Goal: Navigation & Orientation: Understand site structure

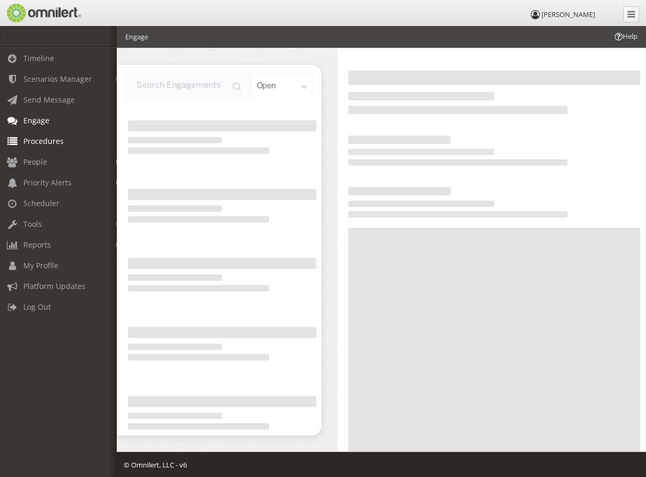
click at [34, 140] on span "Procedures" at bounding box center [43, 141] width 40 height 10
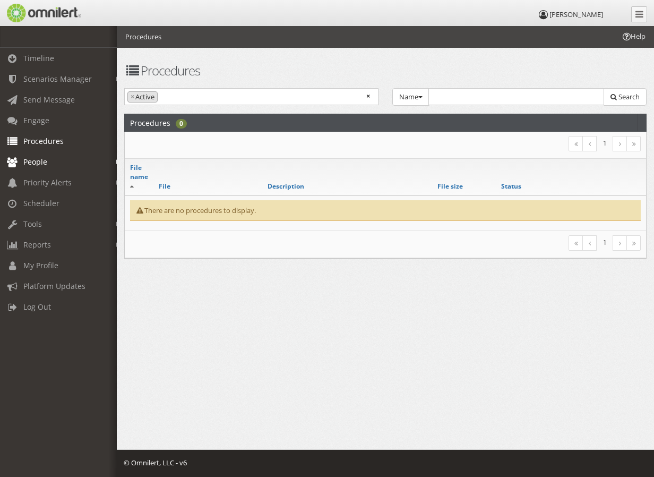
click at [33, 161] on span "People" at bounding box center [35, 162] width 24 height 10
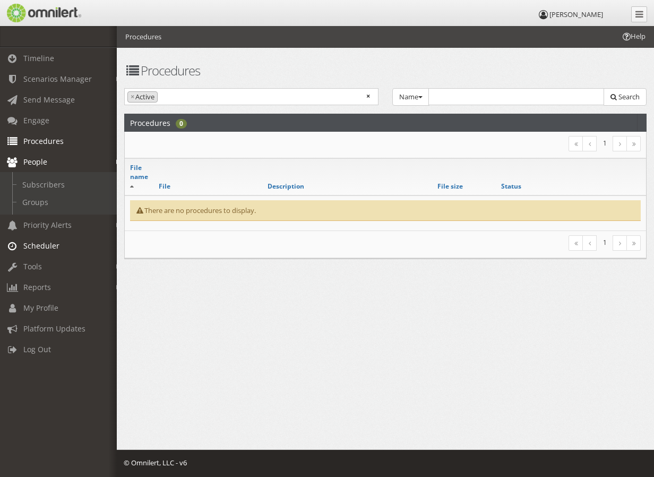
click at [36, 243] on span "Scheduler" at bounding box center [41, 246] width 36 height 10
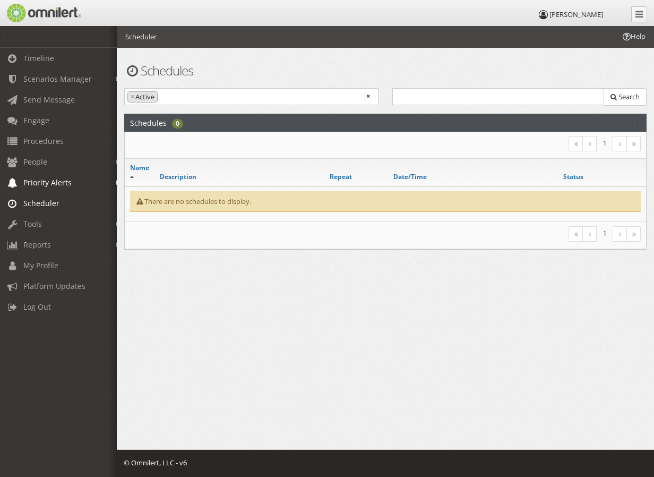
click at [49, 181] on span "Priority Alerts" at bounding box center [47, 182] width 48 height 10
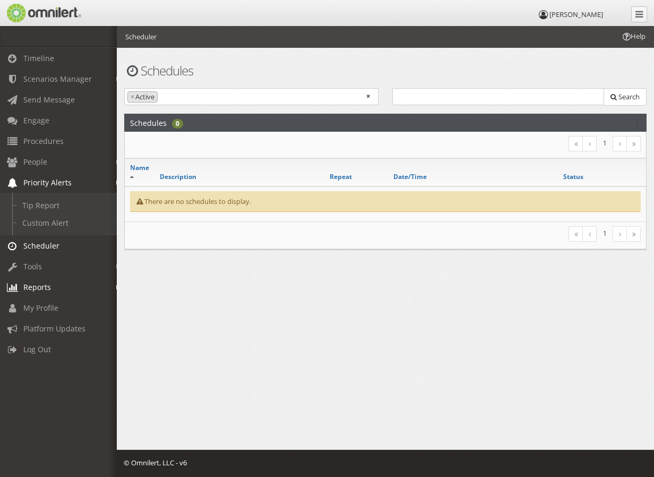
click at [40, 283] on span "Reports" at bounding box center [37, 287] width 28 height 10
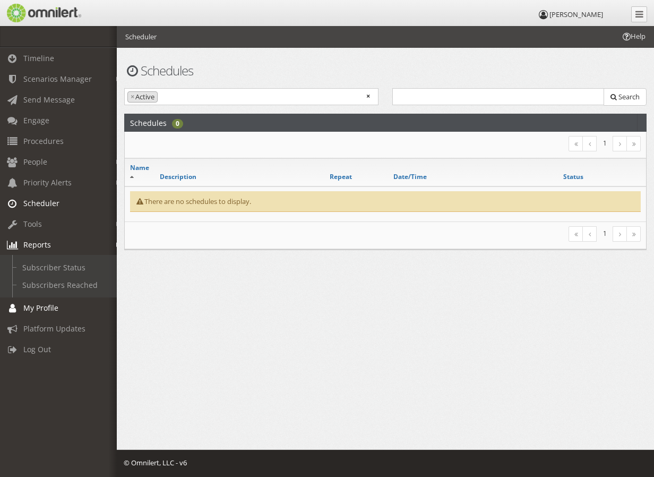
click at [38, 311] on span "My Profile" at bounding box center [40, 308] width 35 height 10
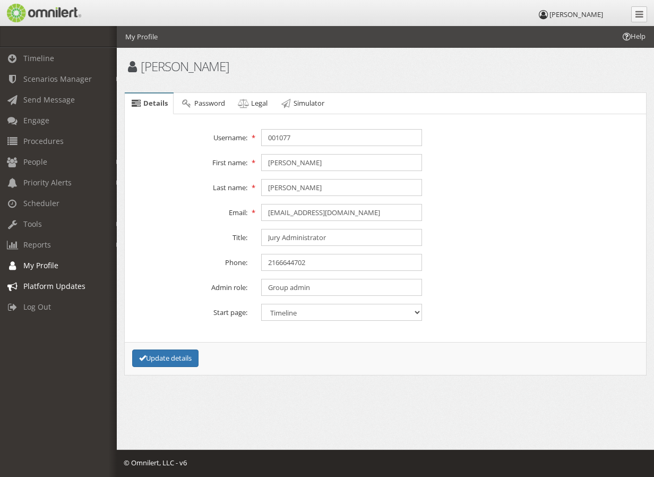
click at [48, 284] on span "Platform Updates" at bounding box center [54, 286] width 62 height 10
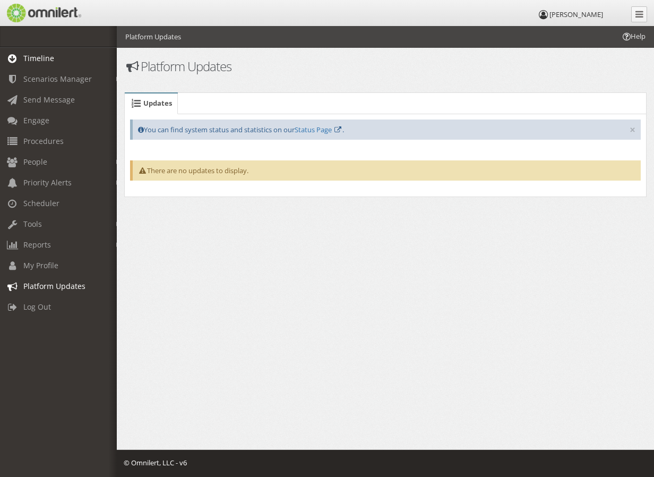
click at [33, 57] on span "Timeline" at bounding box center [38, 58] width 31 height 10
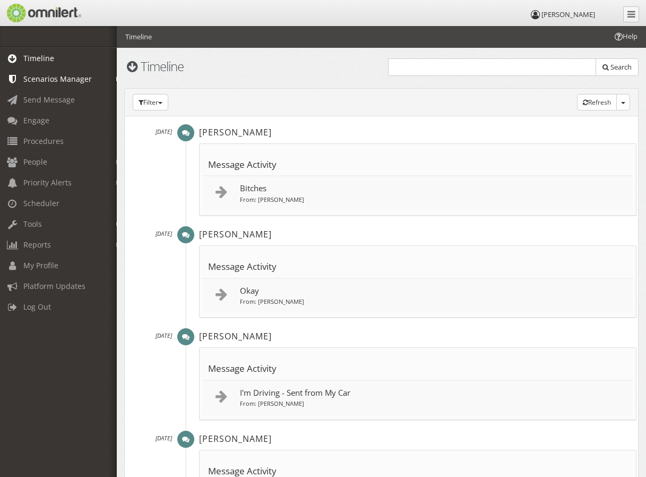
click at [116, 79] on em at bounding box center [118, 79] width 5 height 6
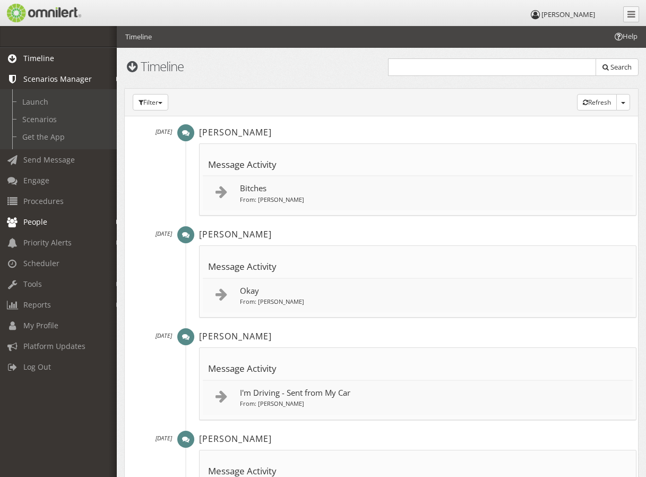
click at [116, 219] on b at bounding box center [118, 222] width 5 height 8
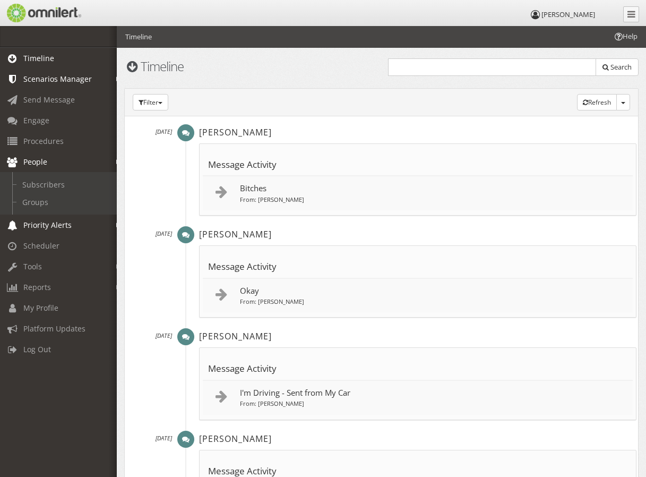
click at [116, 225] on em at bounding box center [118, 226] width 5 height 6
click at [28, 266] on span "Tools" at bounding box center [32, 266] width 19 height 10
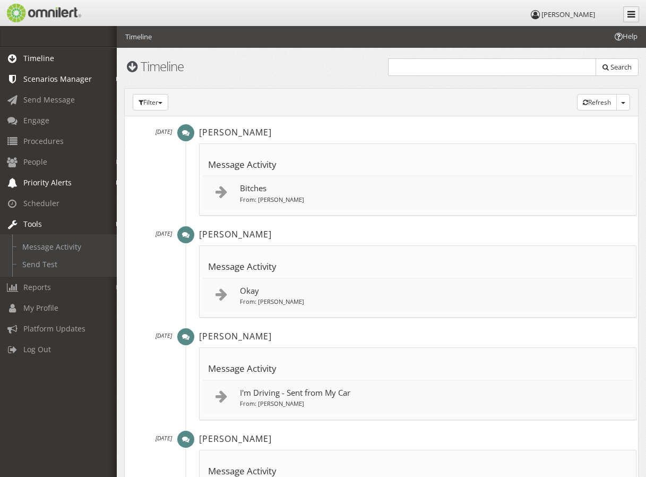
click at [625, 13] on link at bounding box center [632, 14] width 16 height 16
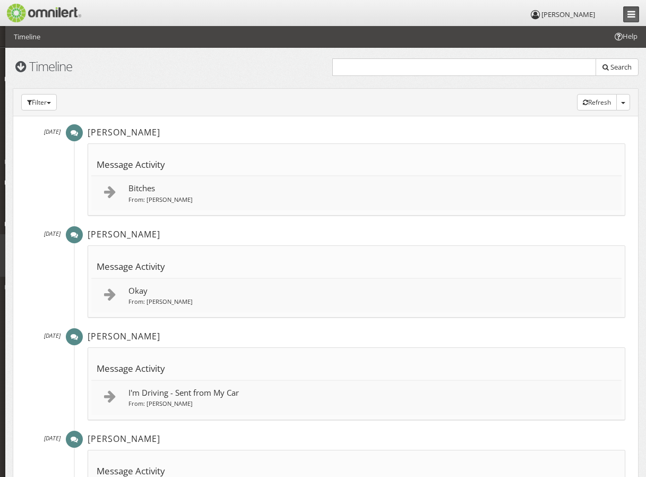
click at [635, 17] on icon at bounding box center [632, 14] width 8 height 9
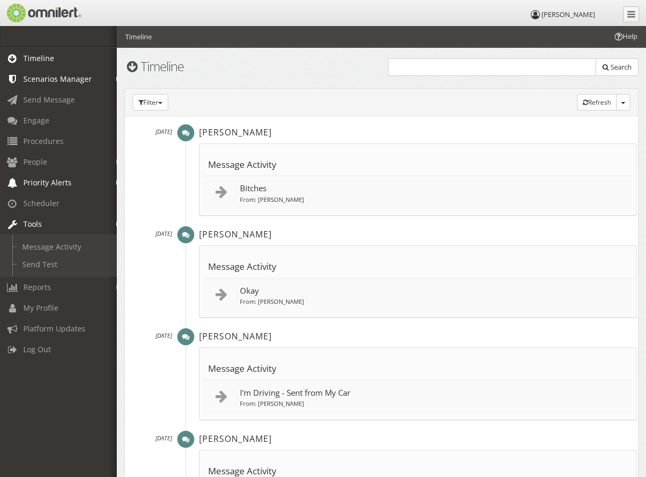
click at [10, 55] on icon at bounding box center [12, 58] width 13 height 7
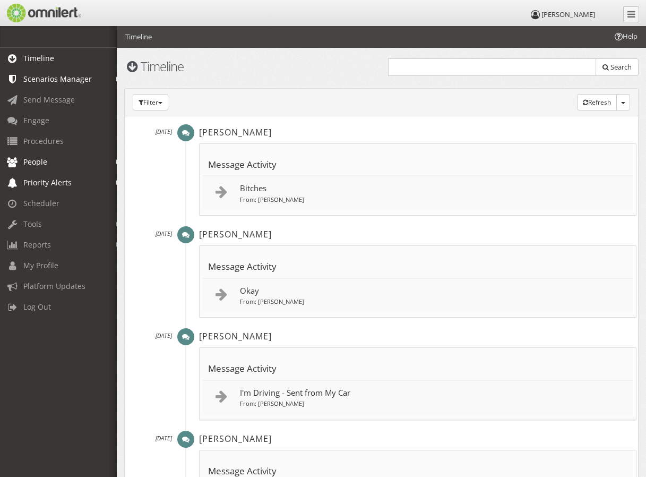
click at [39, 158] on span "People" at bounding box center [35, 162] width 24 height 10
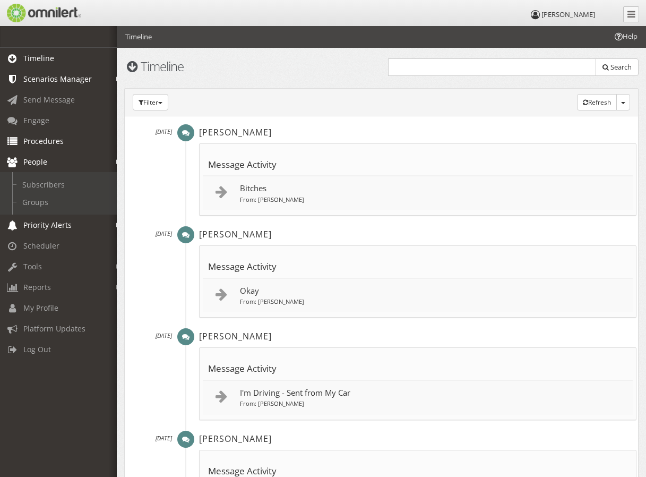
click at [26, 139] on span "Procedures" at bounding box center [43, 141] width 40 height 10
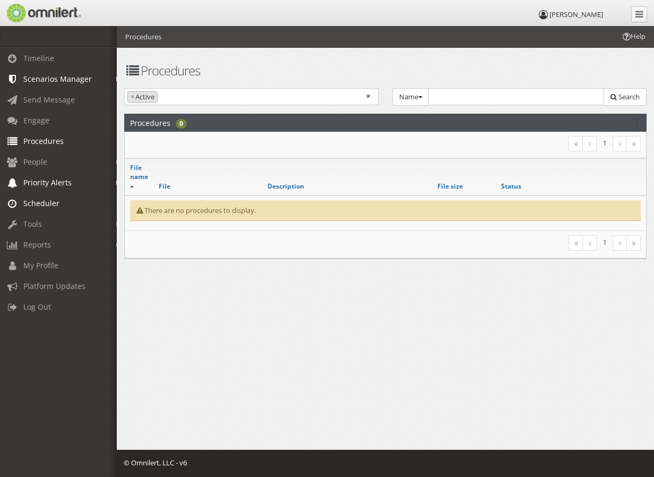
click at [23, 202] on span "Scheduler" at bounding box center [41, 203] width 36 height 10
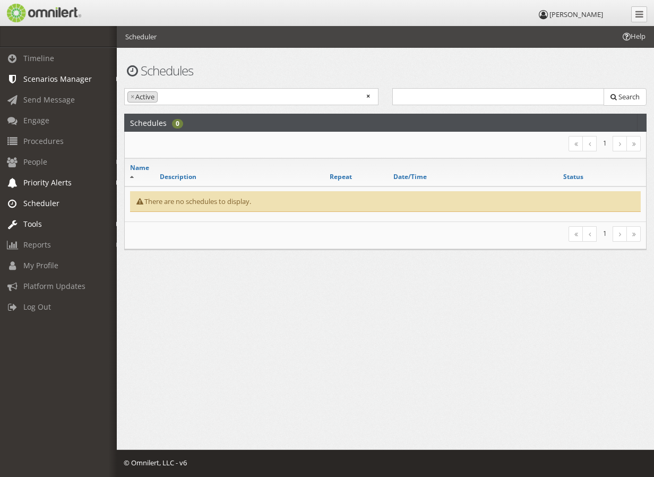
click at [40, 226] on span "Tools" at bounding box center [32, 224] width 19 height 10
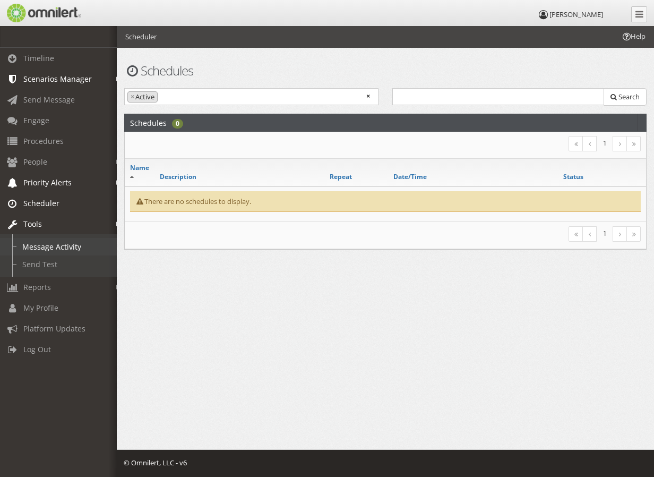
click at [38, 245] on link "Message Activity" at bounding box center [63, 247] width 126 height 18
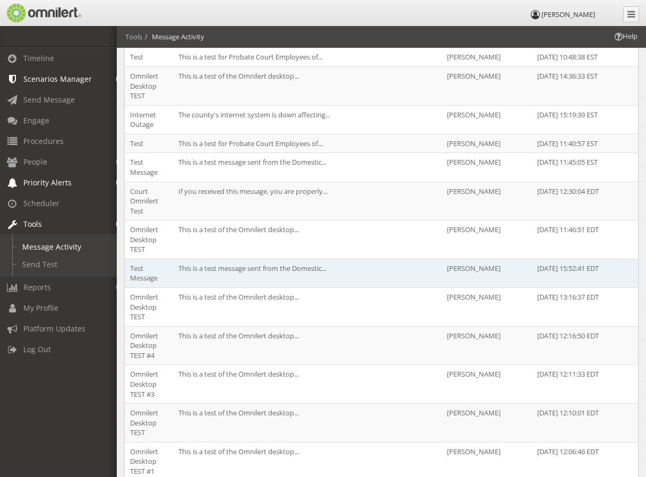
scroll to position [584, 0]
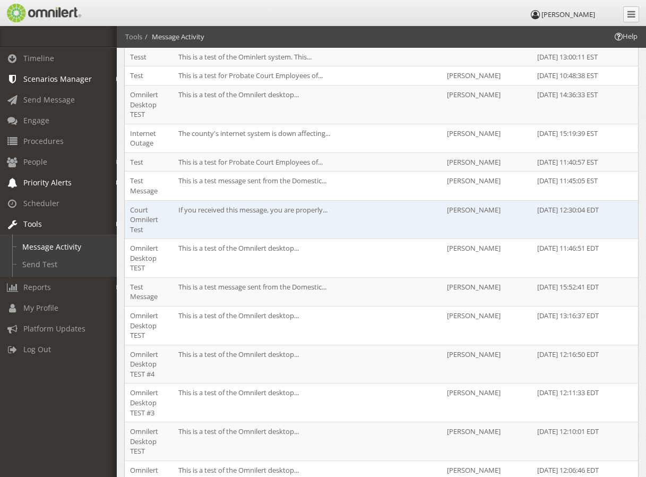
click at [320, 200] on td "If you received this message, you are properly..." at bounding box center [307, 219] width 269 height 39
click at [135, 204] on td "Court Omnilert Test" at bounding box center [149, 219] width 48 height 39
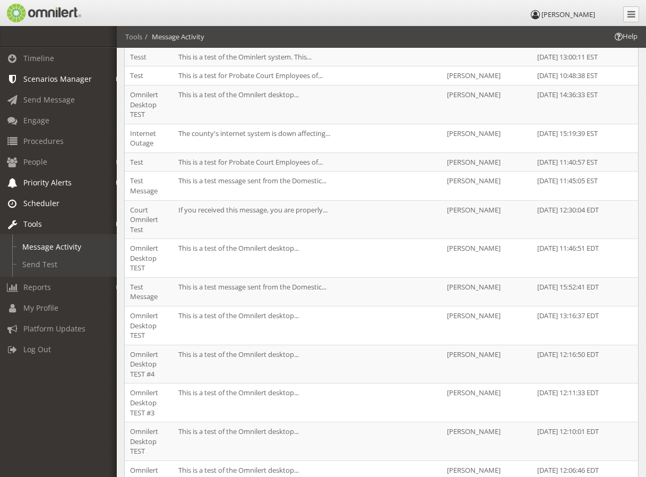
click at [50, 200] on span "Scheduler" at bounding box center [41, 203] width 36 height 10
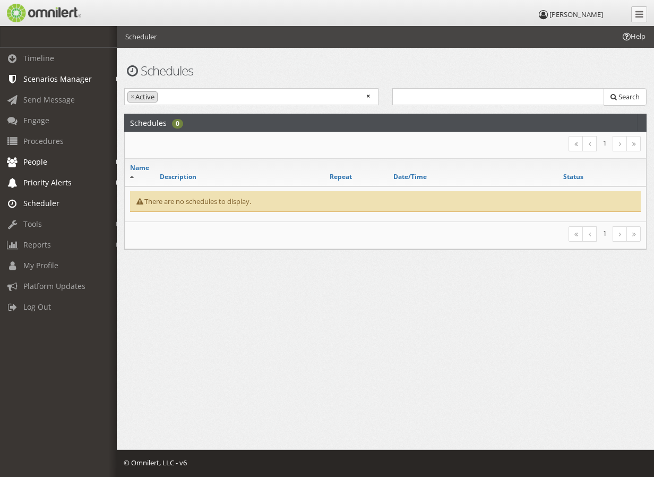
click at [43, 160] on span "People" at bounding box center [35, 162] width 24 height 10
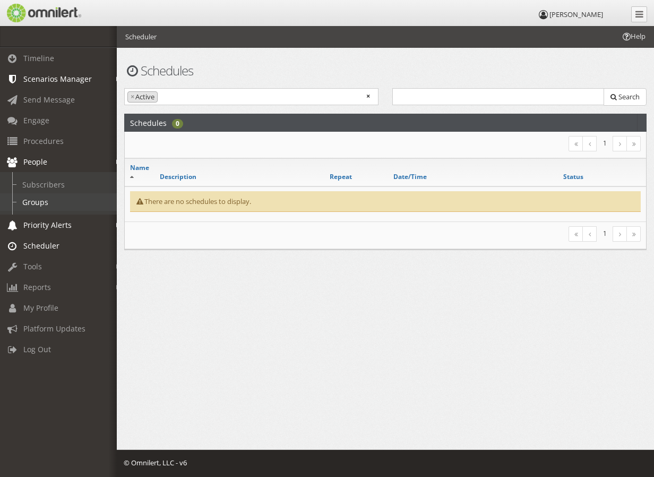
click at [43, 206] on link "Groups" at bounding box center [63, 202] width 126 height 18
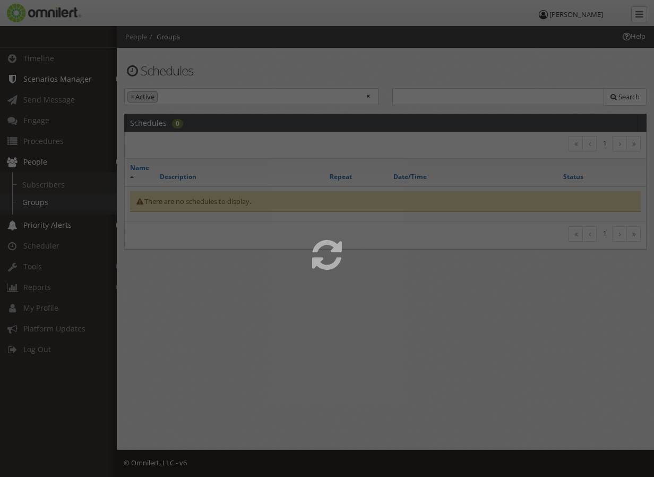
select select
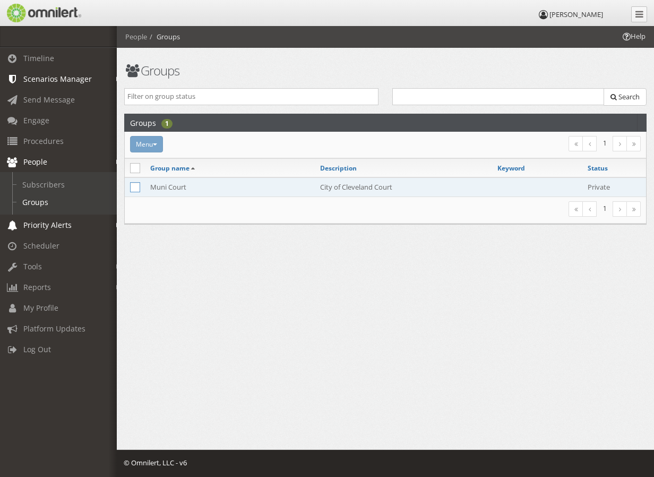
click at [138, 186] on icon at bounding box center [135, 187] width 10 height 10
checkbox input "true"
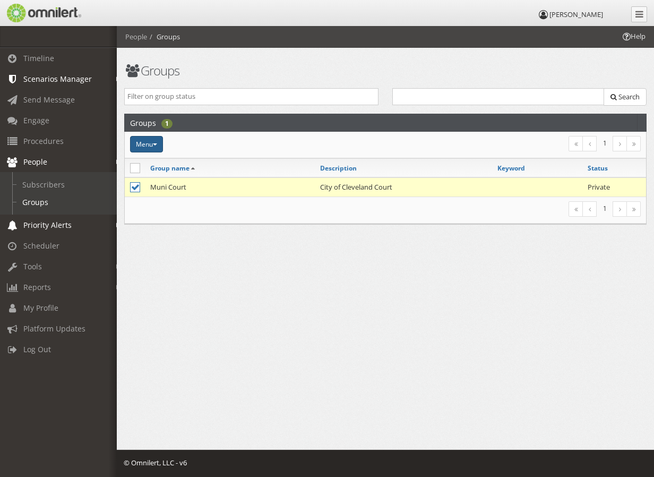
click at [155, 140] on button "Menu" at bounding box center [146, 144] width 33 height 16
click at [24, 181] on link "Subscribers" at bounding box center [63, 185] width 126 height 18
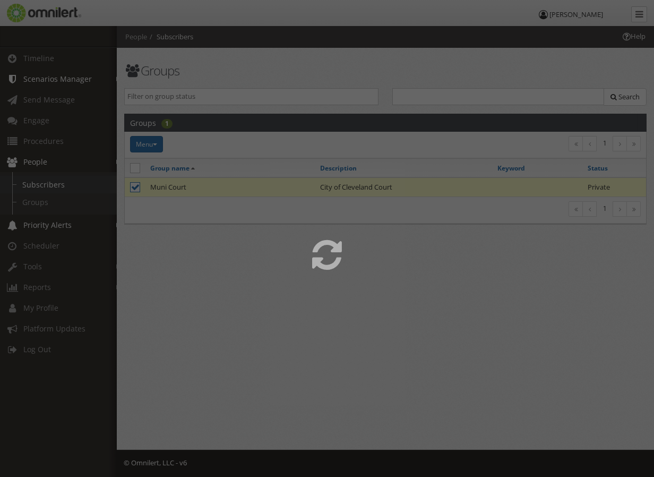
select select
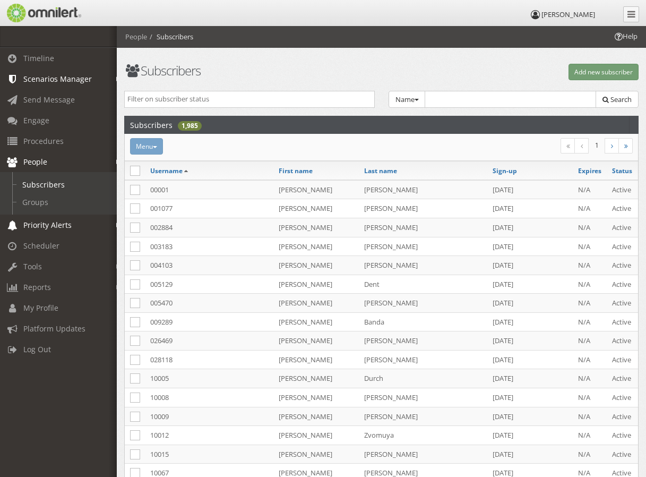
click at [151, 142] on div "Menu Recent message activity Add to group Reset password Activate Inactivate [G…" at bounding box center [295, 146] width 345 height 16
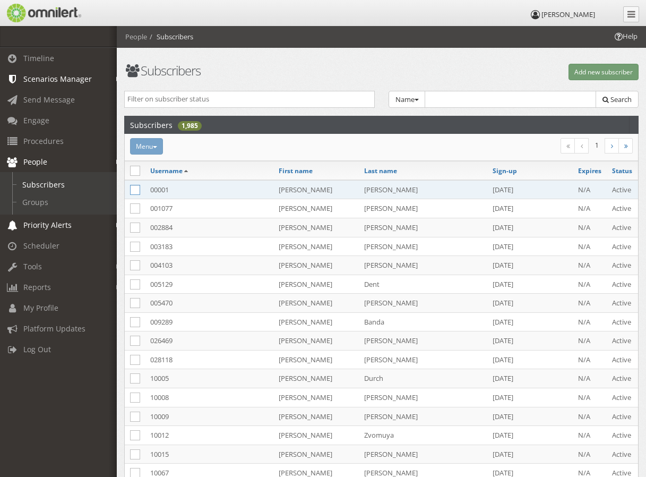
click at [133, 192] on icon at bounding box center [135, 190] width 10 height 10
checkbox input "true"
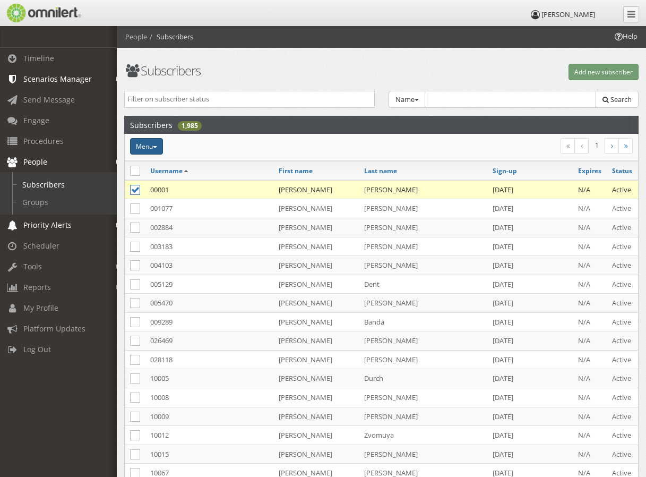
click at [152, 146] on button "Menu" at bounding box center [146, 146] width 33 height 16
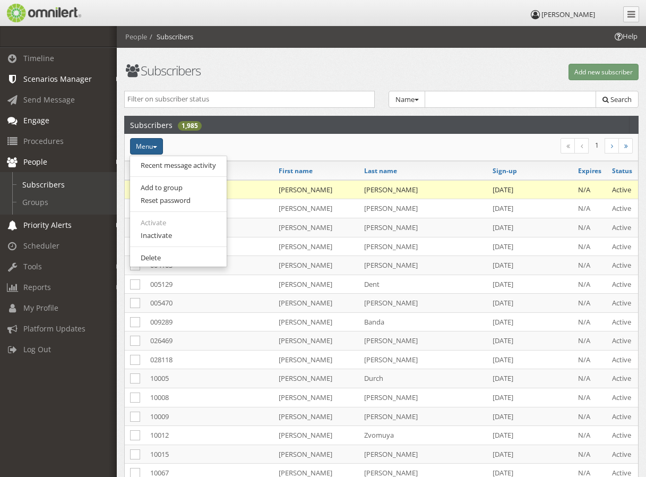
click at [39, 121] on span "Engage" at bounding box center [36, 120] width 26 height 10
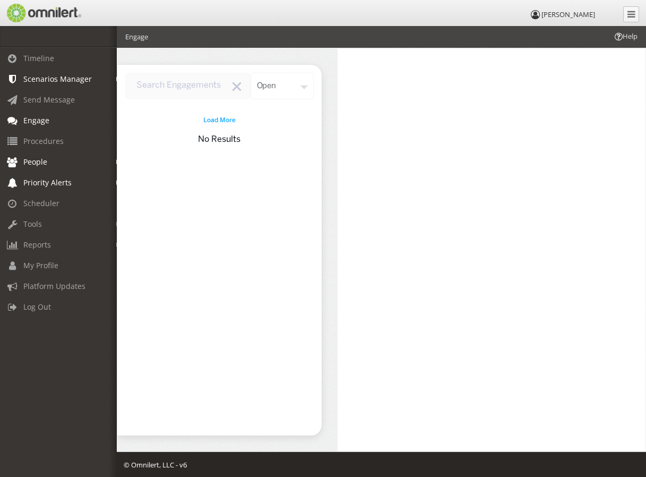
click at [31, 161] on span "People" at bounding box center [35, 162] width 24 height 10
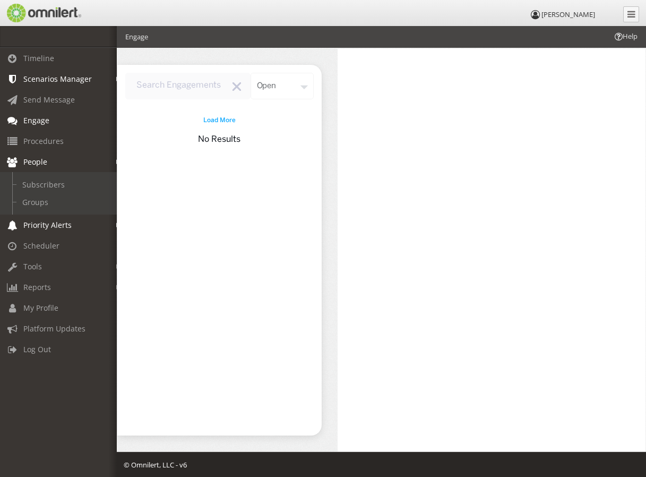
click at [25, 223] on span "Priority Alerts" at bounding box center [47, 225] width 48 height 10
click at [32, 203] on link "Tip Report" at bounding box center [63, 206] width 126 height 18
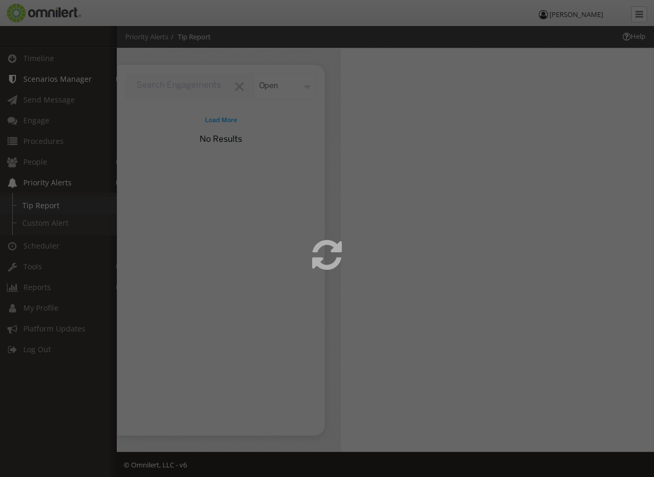
select select
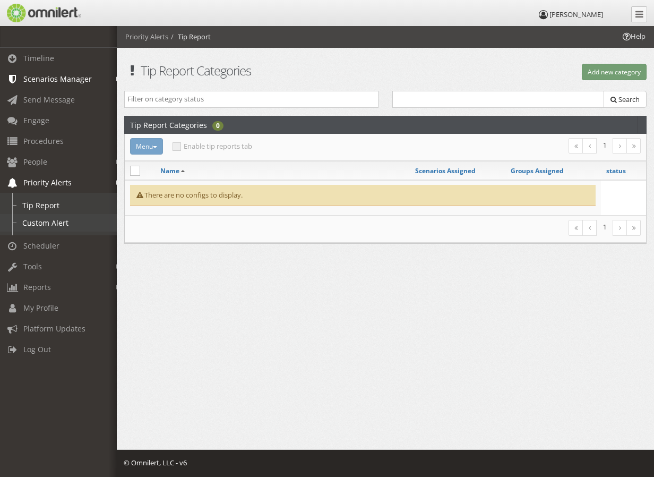
click at [32, 220] on link "Custom Alert" at bounding box center [63, 223] width 126 height 18
select select
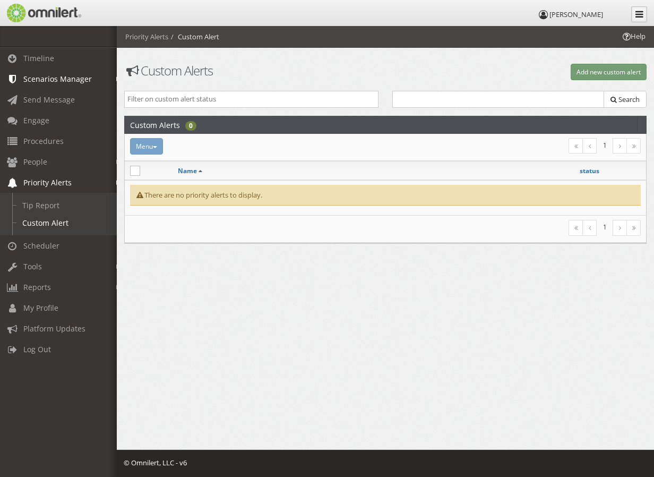
click at [645, 17] on link at bounding box center [640, 14] width 16 height 16
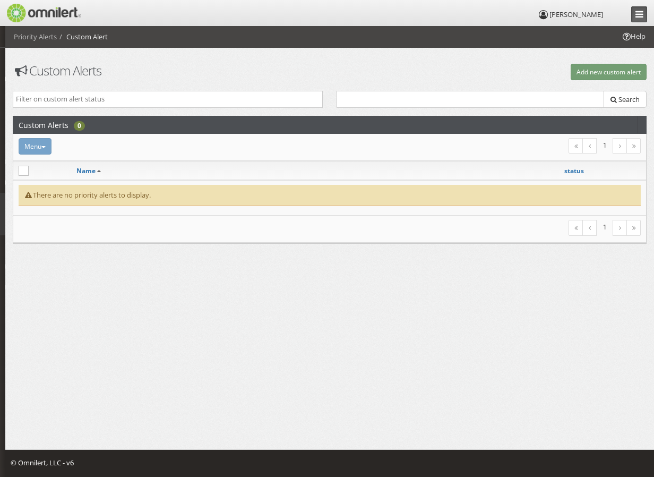
click at [645, 17] on link at bounding box center [640, 14] width 16 height 16
